Goal: Download file/media

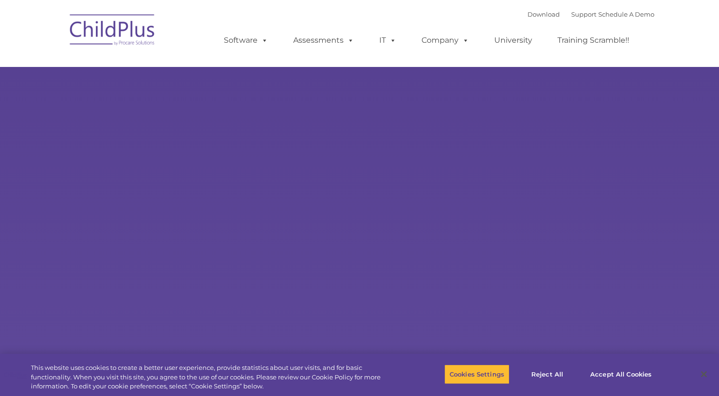
select select "MEDIUM"
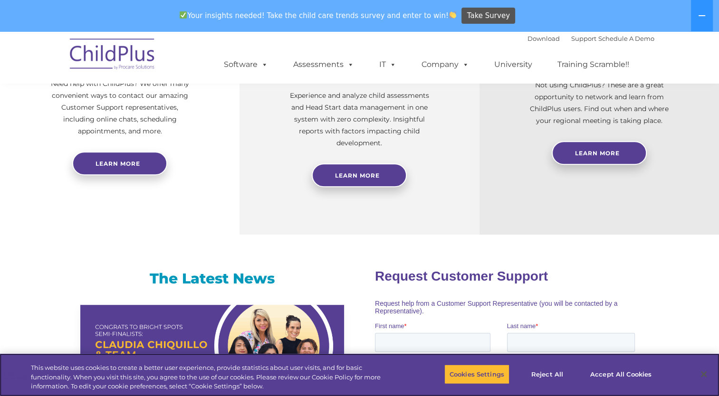
scroll to position [432, 0]
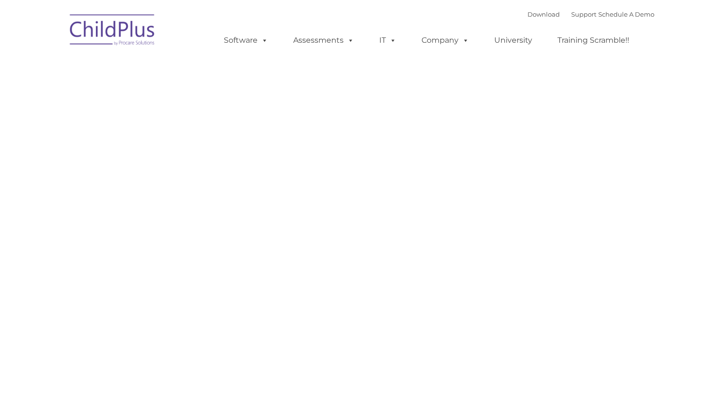
type input ""
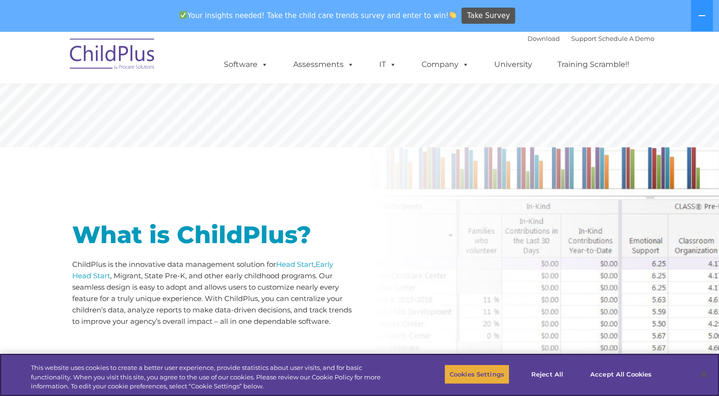
scroll to position [349, 0]
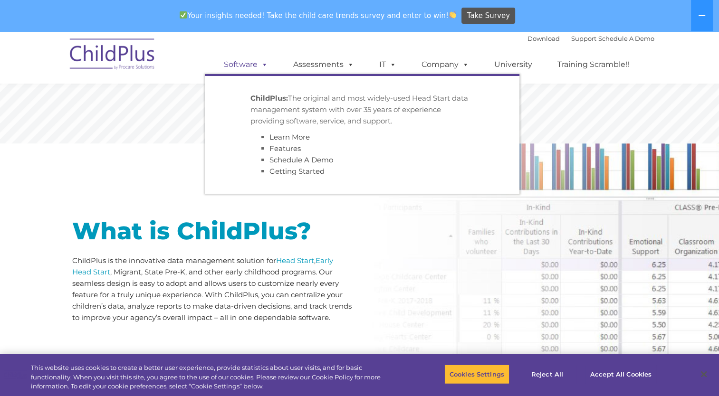
click at [257, 61] on span at bounding box center [262, 64] width 10 height 9
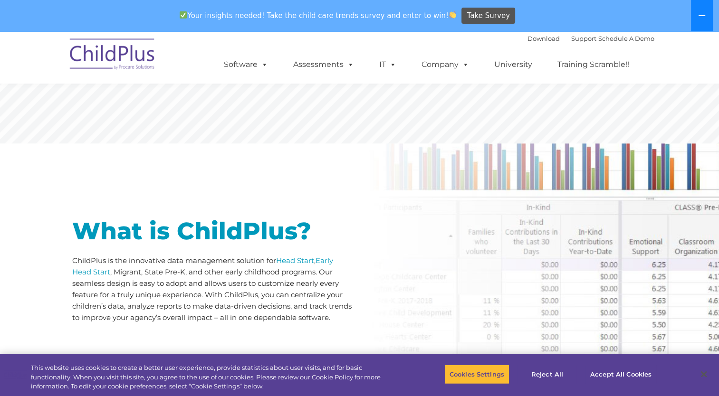
click at [697, 23] on button at bounding box center [702, 15] width 22 height 31
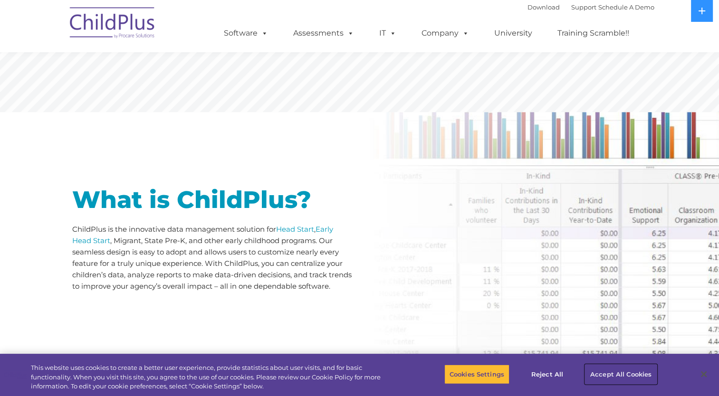
click at [611, 375] on button "Accept All Cookies" at bounding box center [621, 374] width 72 height 20
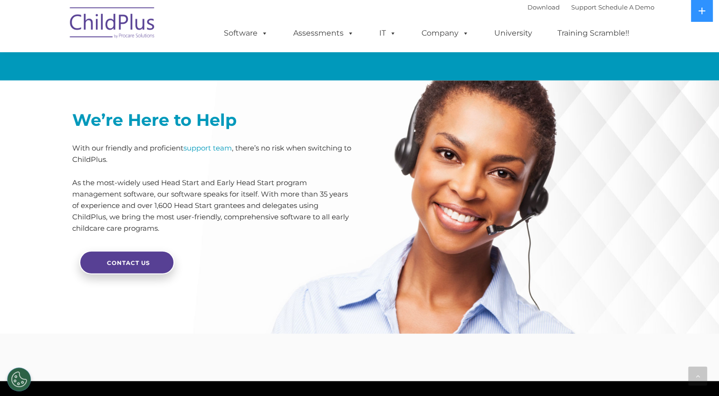
scroll to position [2279, 0]
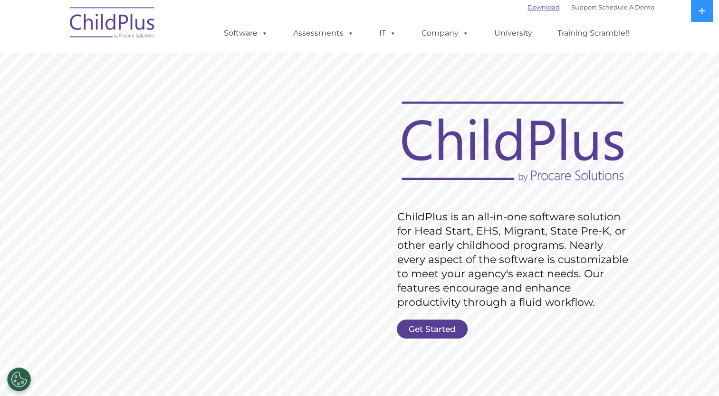
click at [527, 11] on link "Download" at bounding box center [543, 7] width 32 height 8
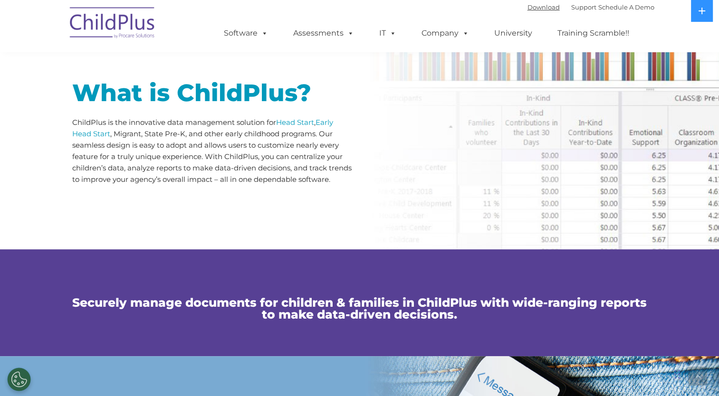
scroll to position [456, 0]
click at [527, 4] on link "Download" at bounding box center [543, 7] width 32 height 8
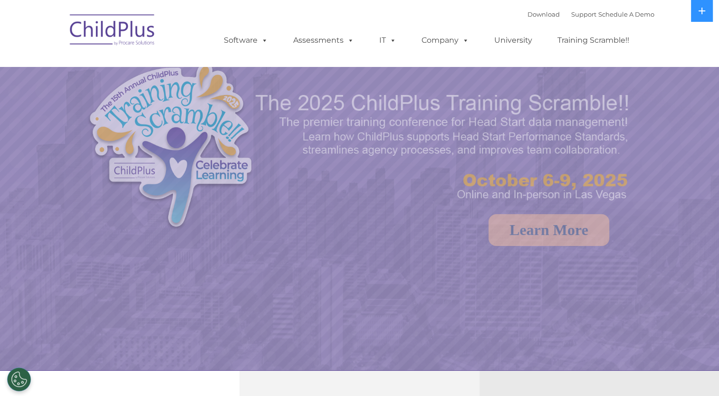
select select "MEDIUM"
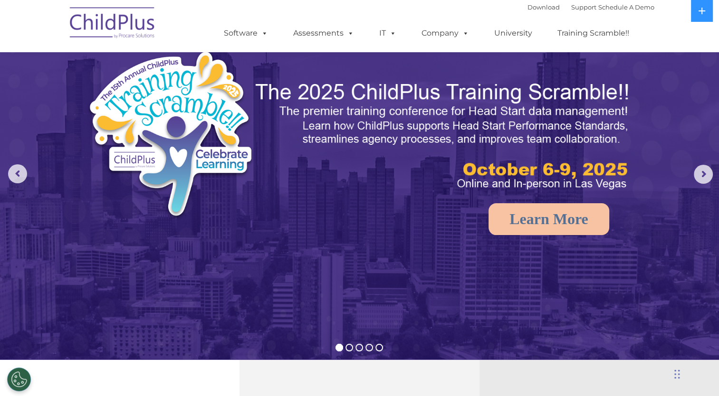
scroll to position [10, 0]
